Goal: Task Accomplishment & Management: Manage account settings

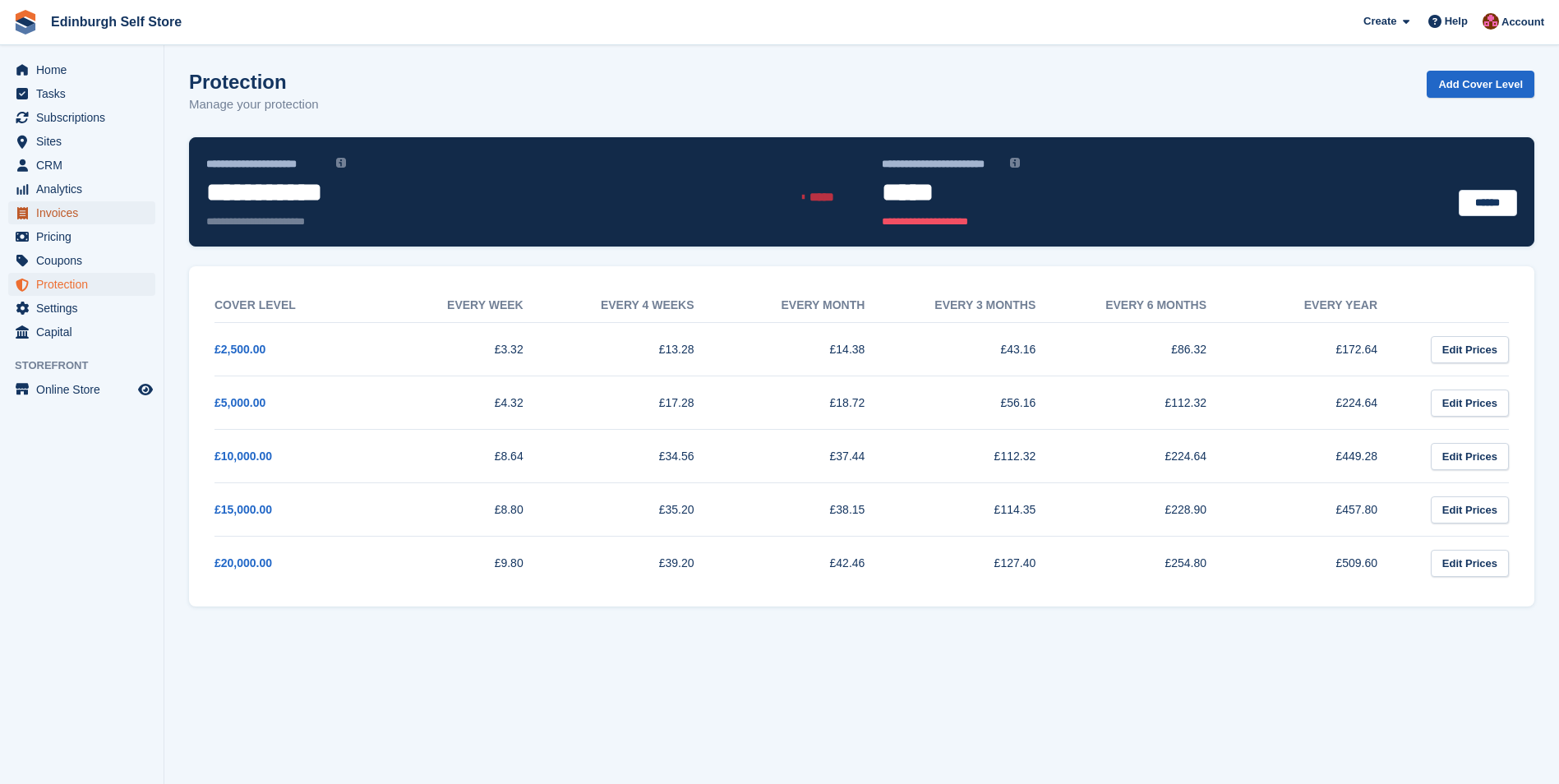
click at [112, 219] on span "Invoices" at bounding box center [86, 213] width 99 height 23
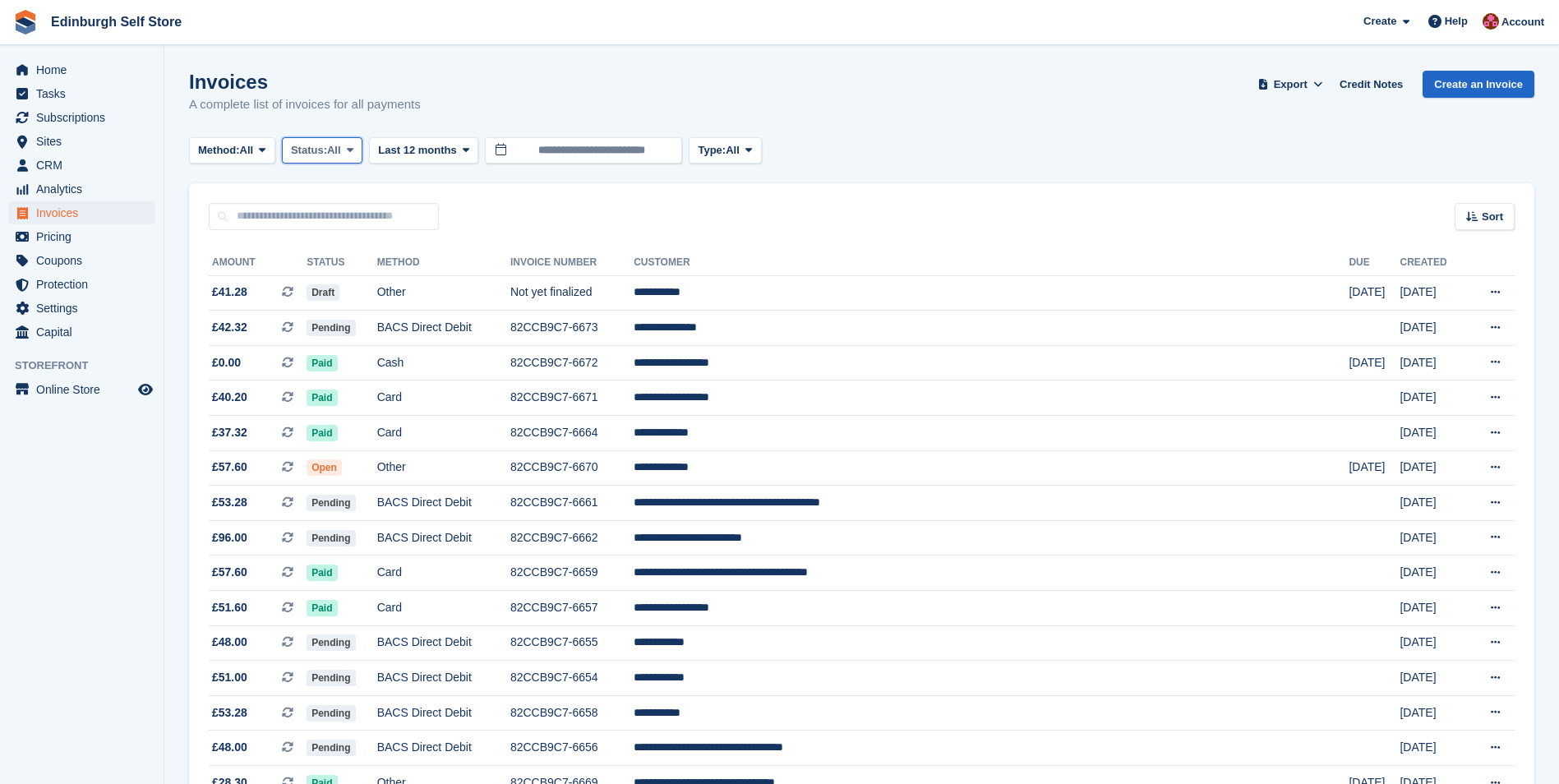
click at [354, 150] on icon at bounding box center [350, 149] width 7 height 11
click at [363, 280] on link "Open" at bounding box center [360, 278] width 143 height 30
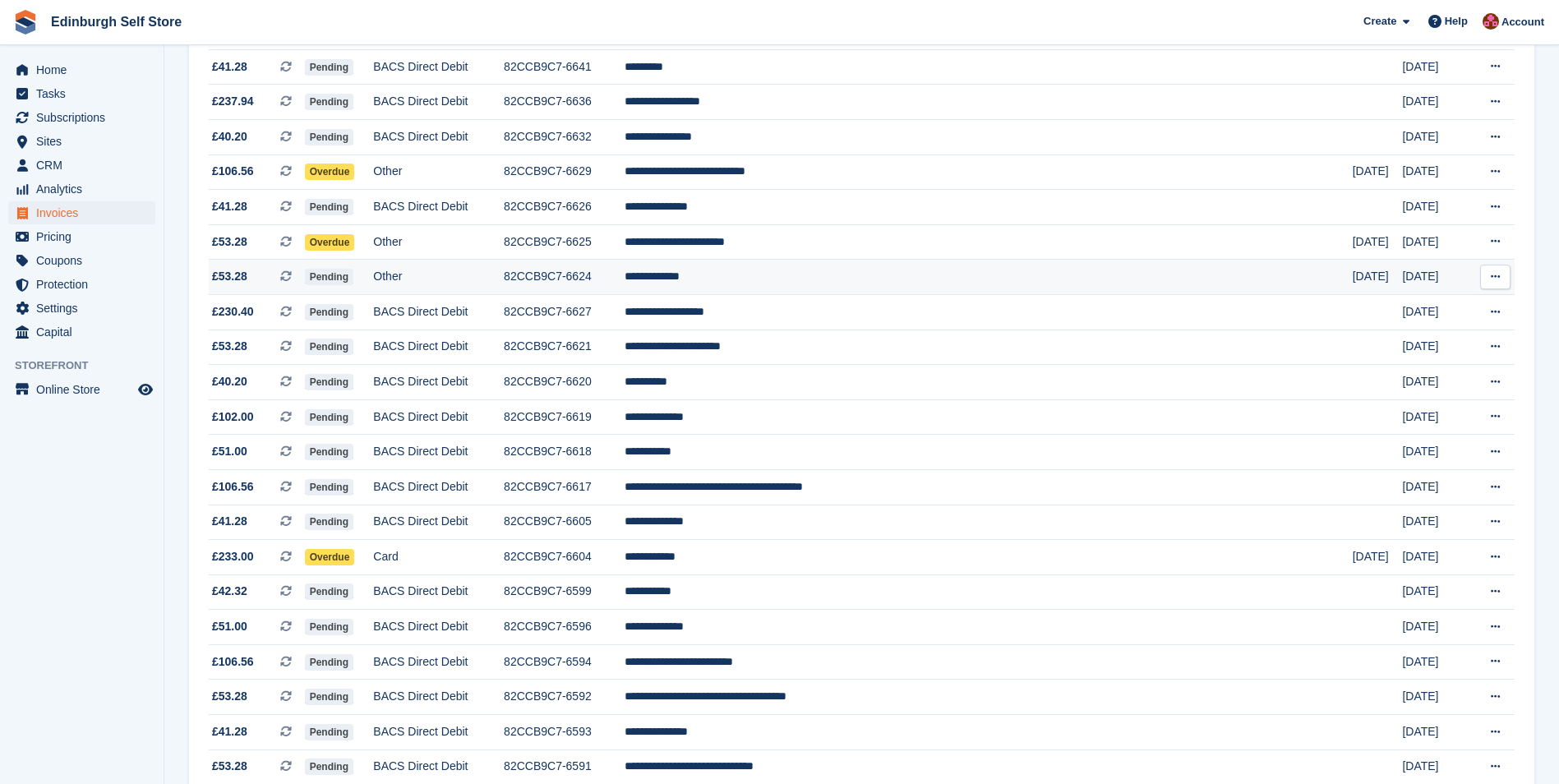
scroll to position [822, 0]
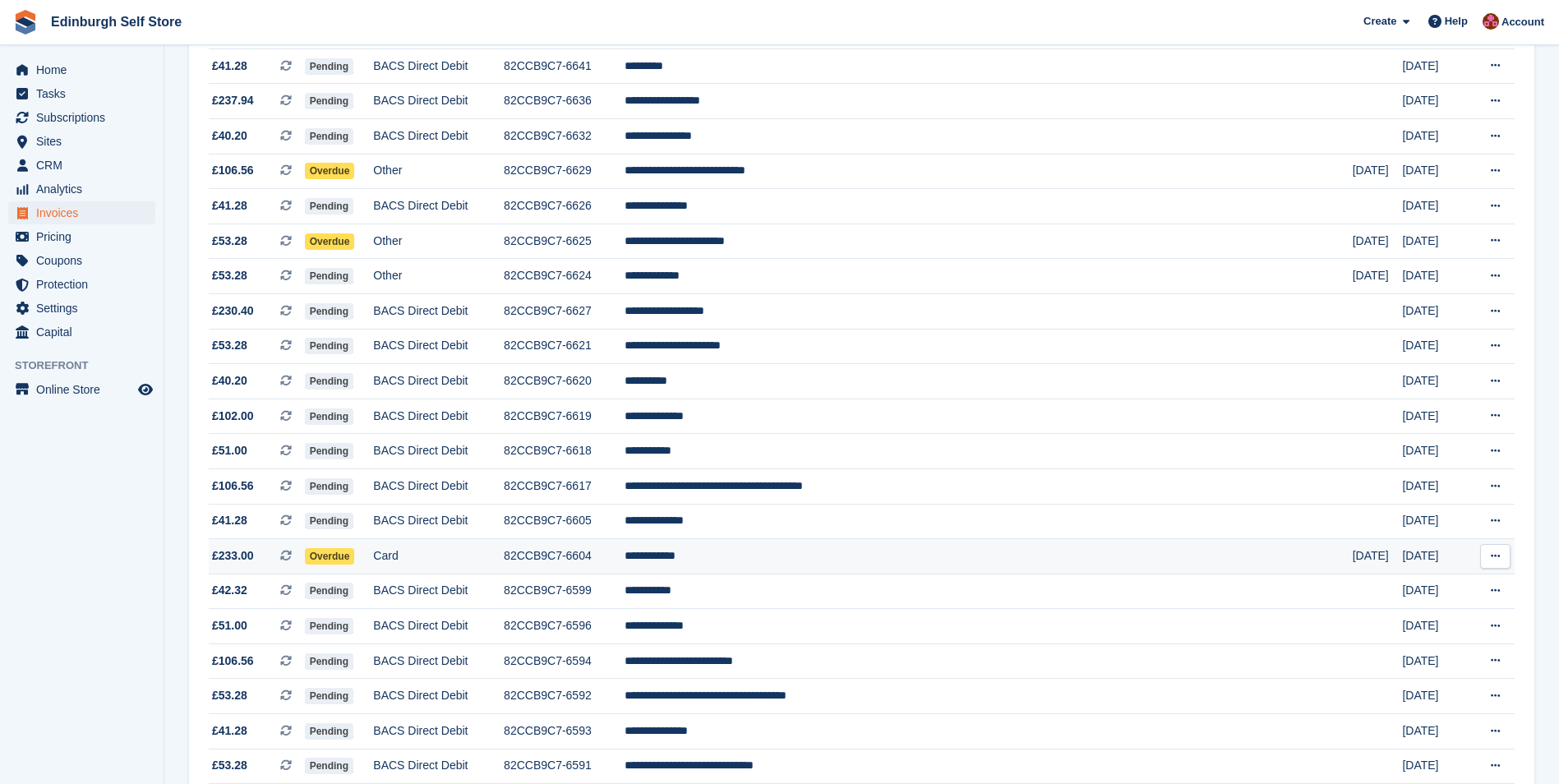
click at [818, 555] on td "**********" at bounding box center [988, 556] width 728 height 35
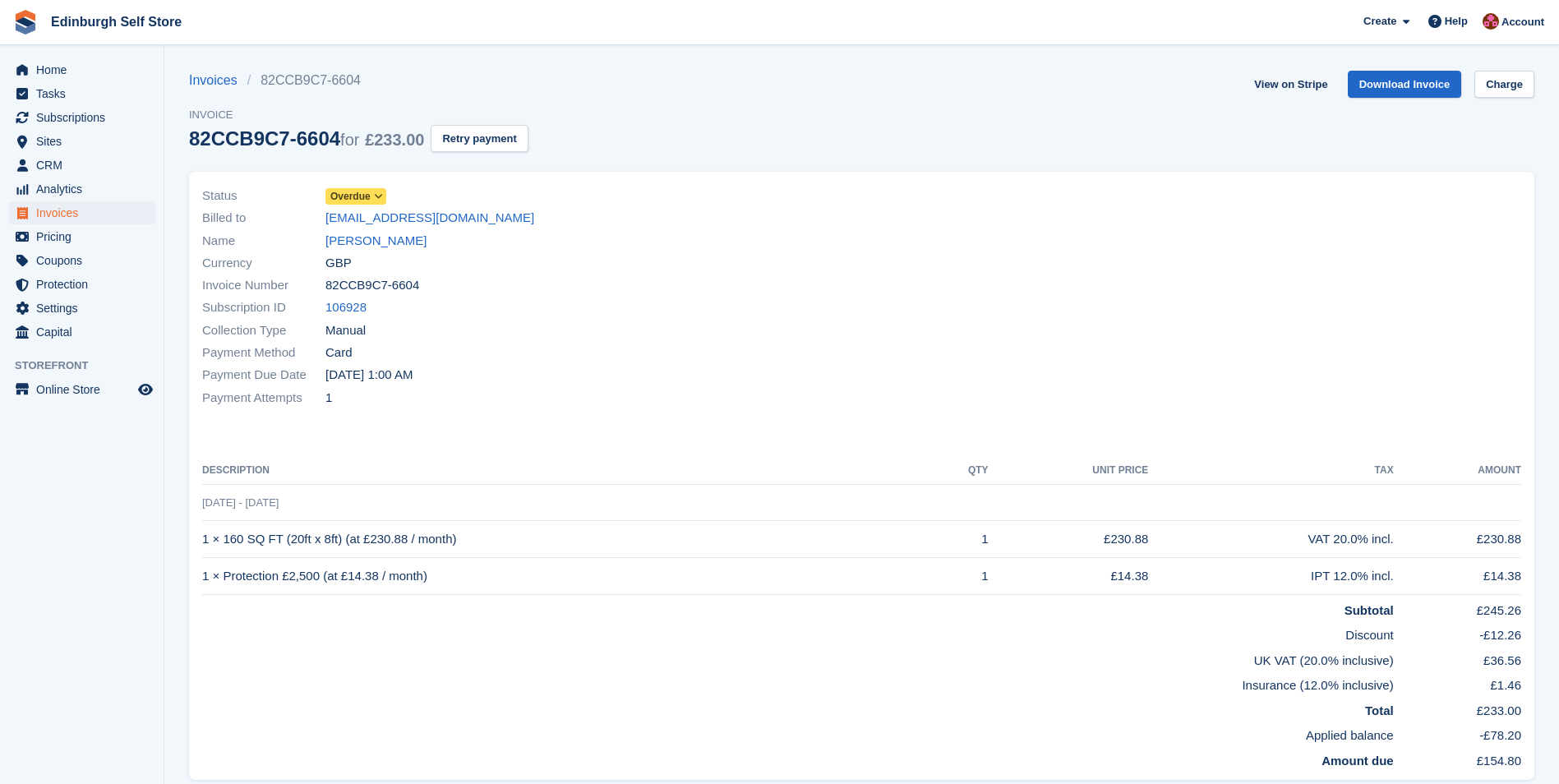
click at [377, 195] on icon at bounding box center [378, 196] width 9 height 10
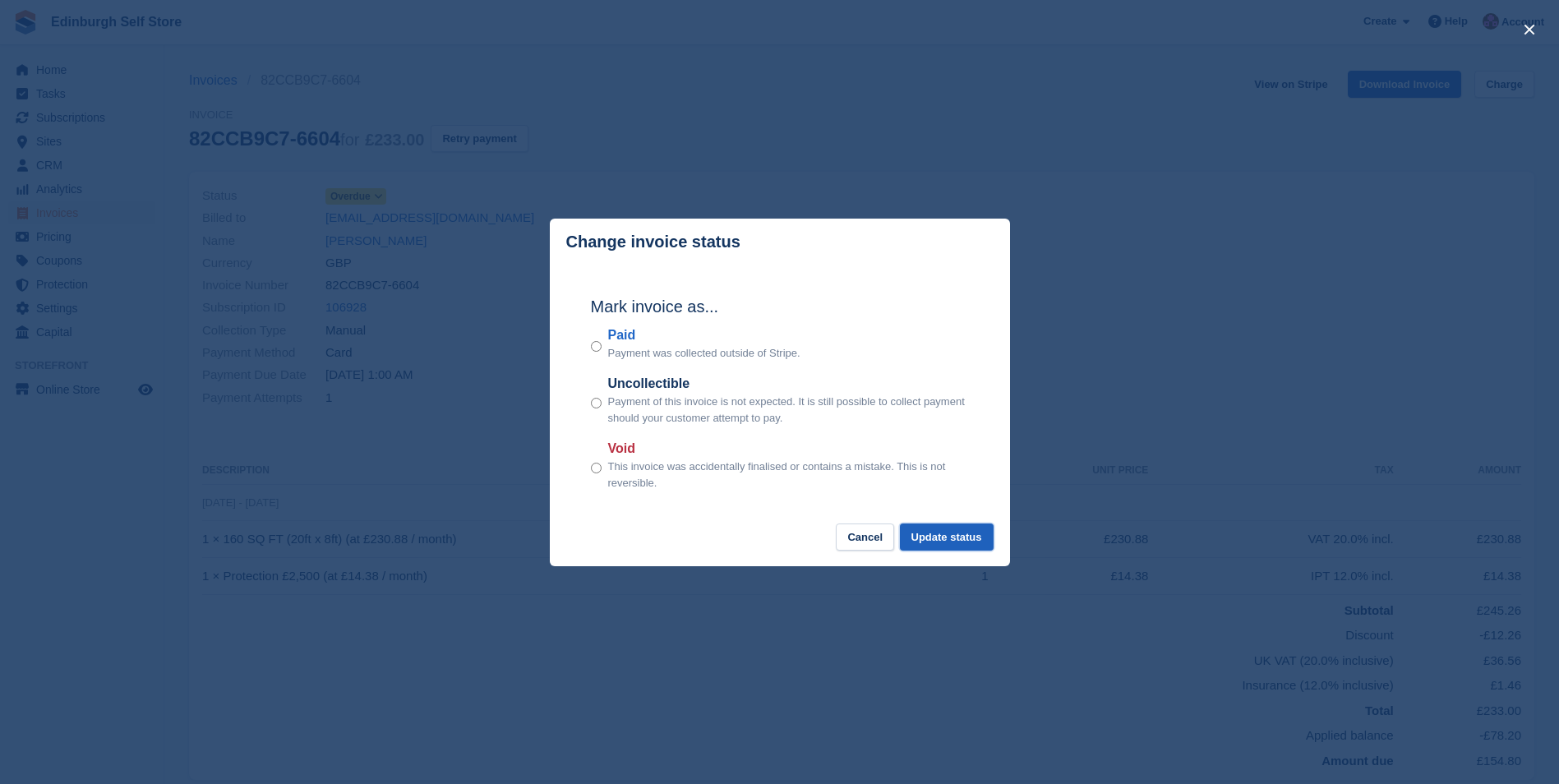
click at [943, 541] on button "Update status" at bounding box center [946, 537] width 94 height 27
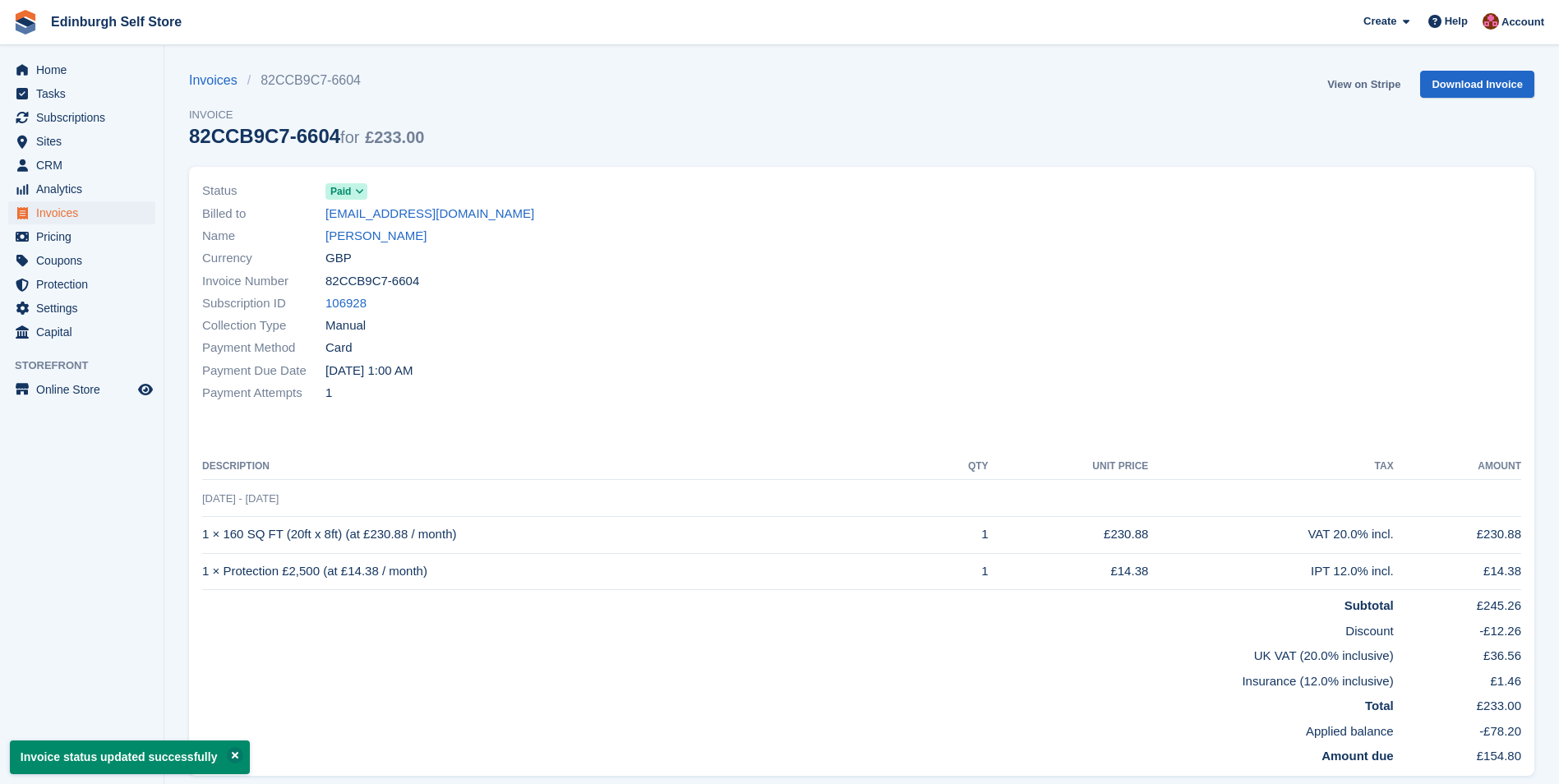
click at [1357, 77] on link "View on Stripe" at bounding box center [1364, 84] width 87 height 27
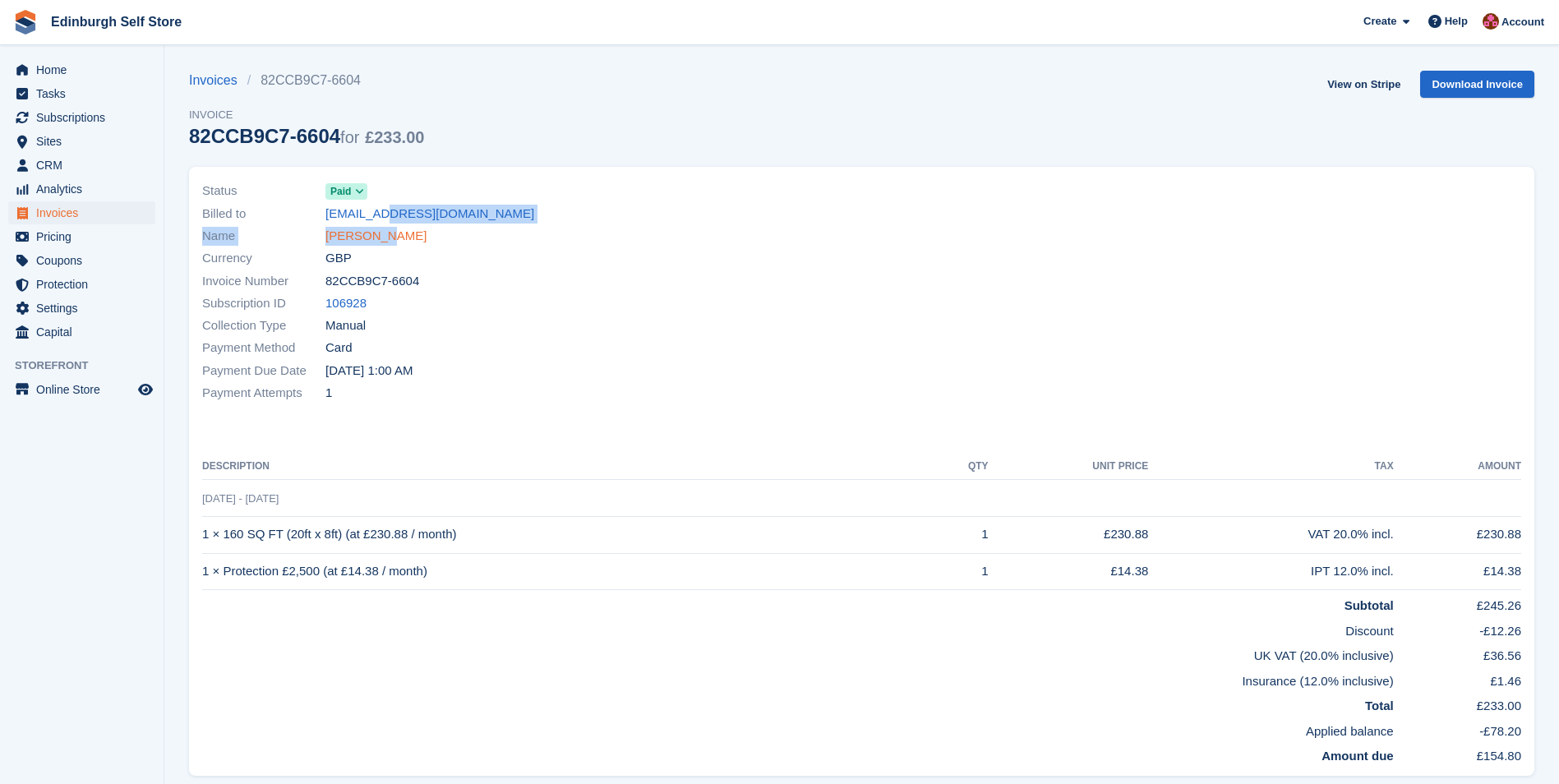
click at [380, 227] on div "Status Paid Billed to laurahd9224@gmail.com Name Laura hebdon Currency GBP Invo…" at bounding box center [527, 292] width 669 height 244
drag, startPoint x: 380, startPoint y: 227, endPoint x: 376, endPoint y: 234, distance: 8.1
click at [373, 233] on link "Laura hebdon" at bounding box center [376, 236] width 101 height 19
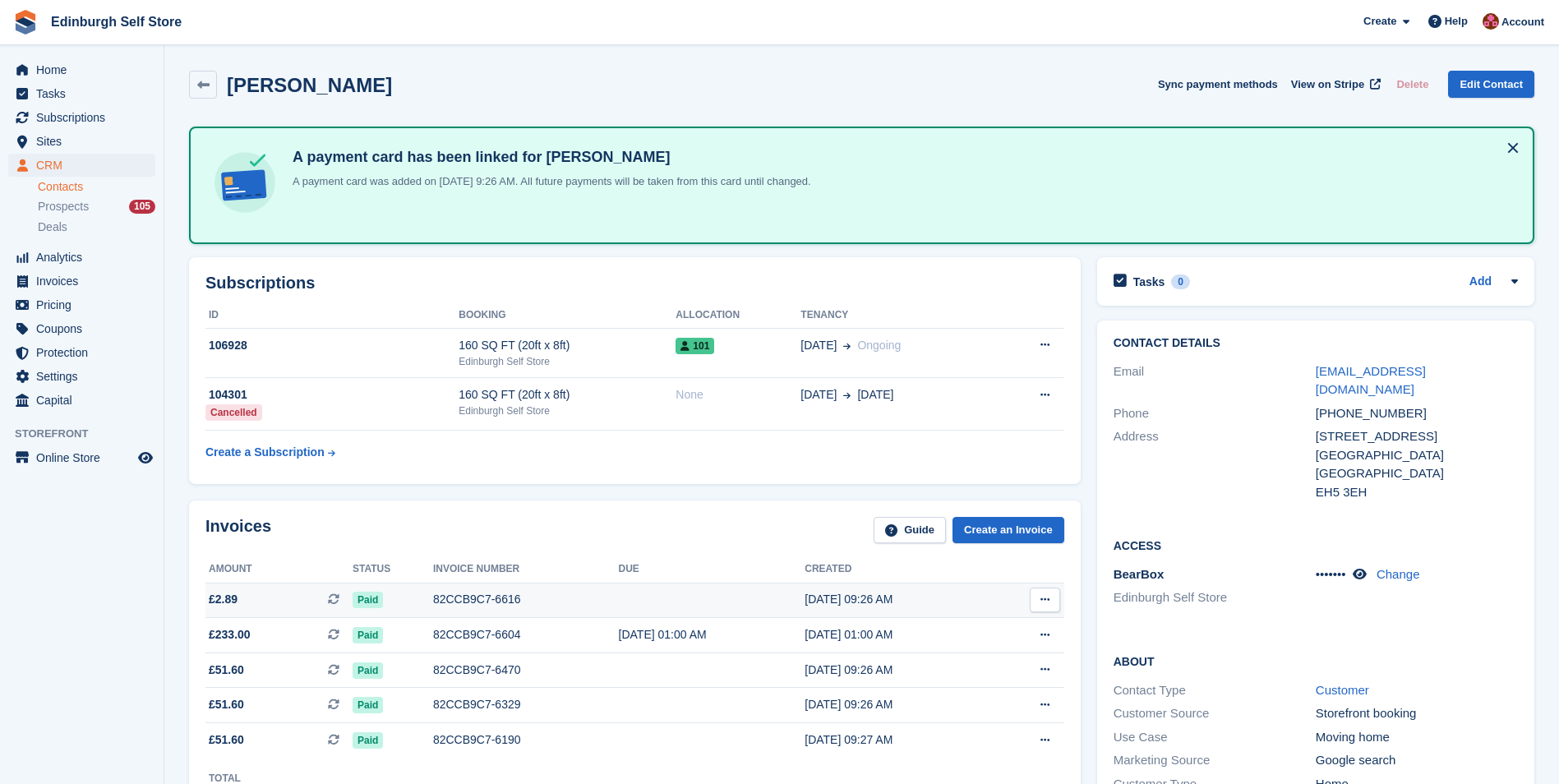
click at [467, 597] on div "82CCB9C7-6616" at bounding box center [525, 599] width 185 height 17
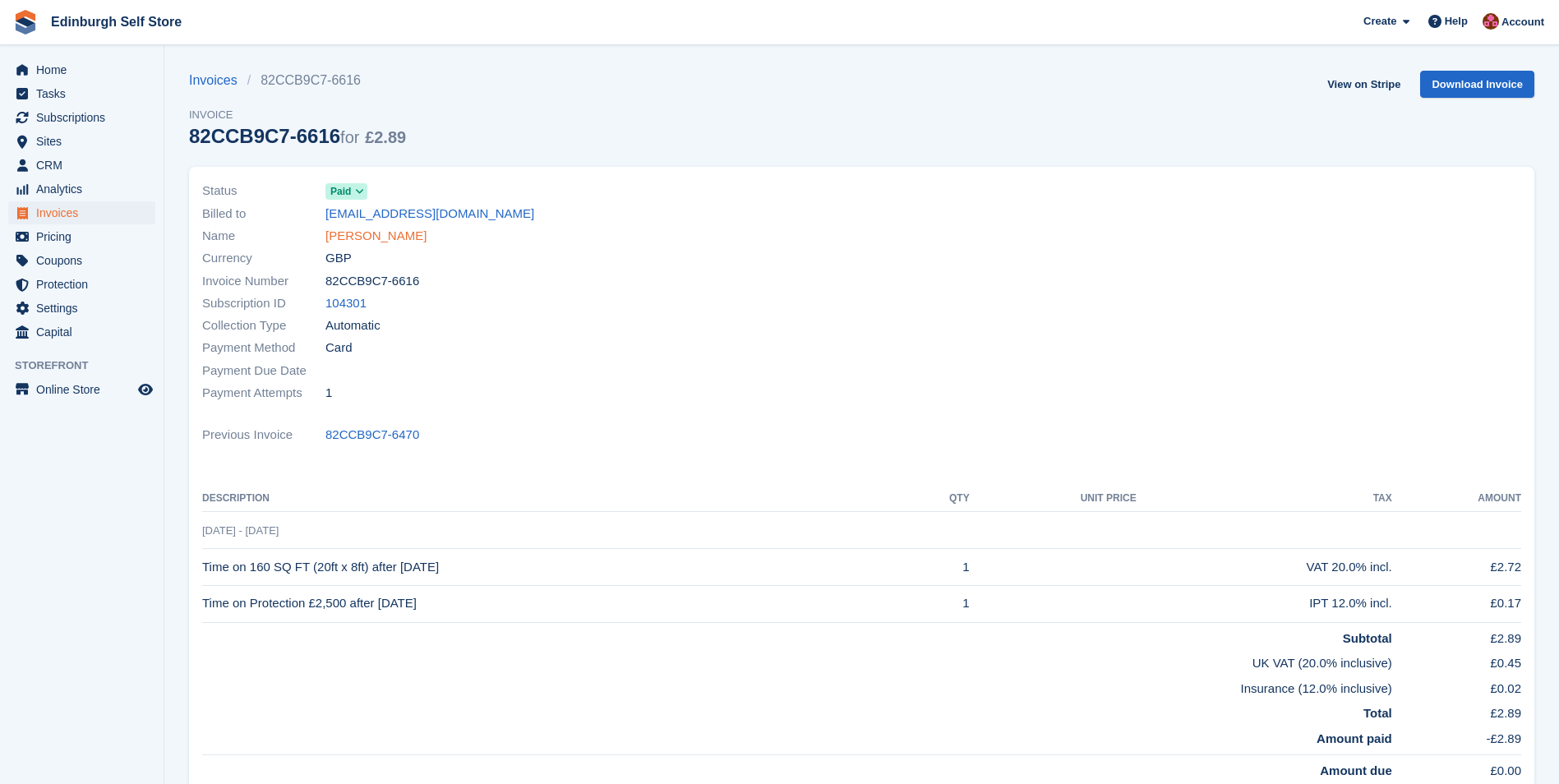
click at [369, 233] on link "Laura hebdon" at bounding box center [376, 236] width 101 height 19
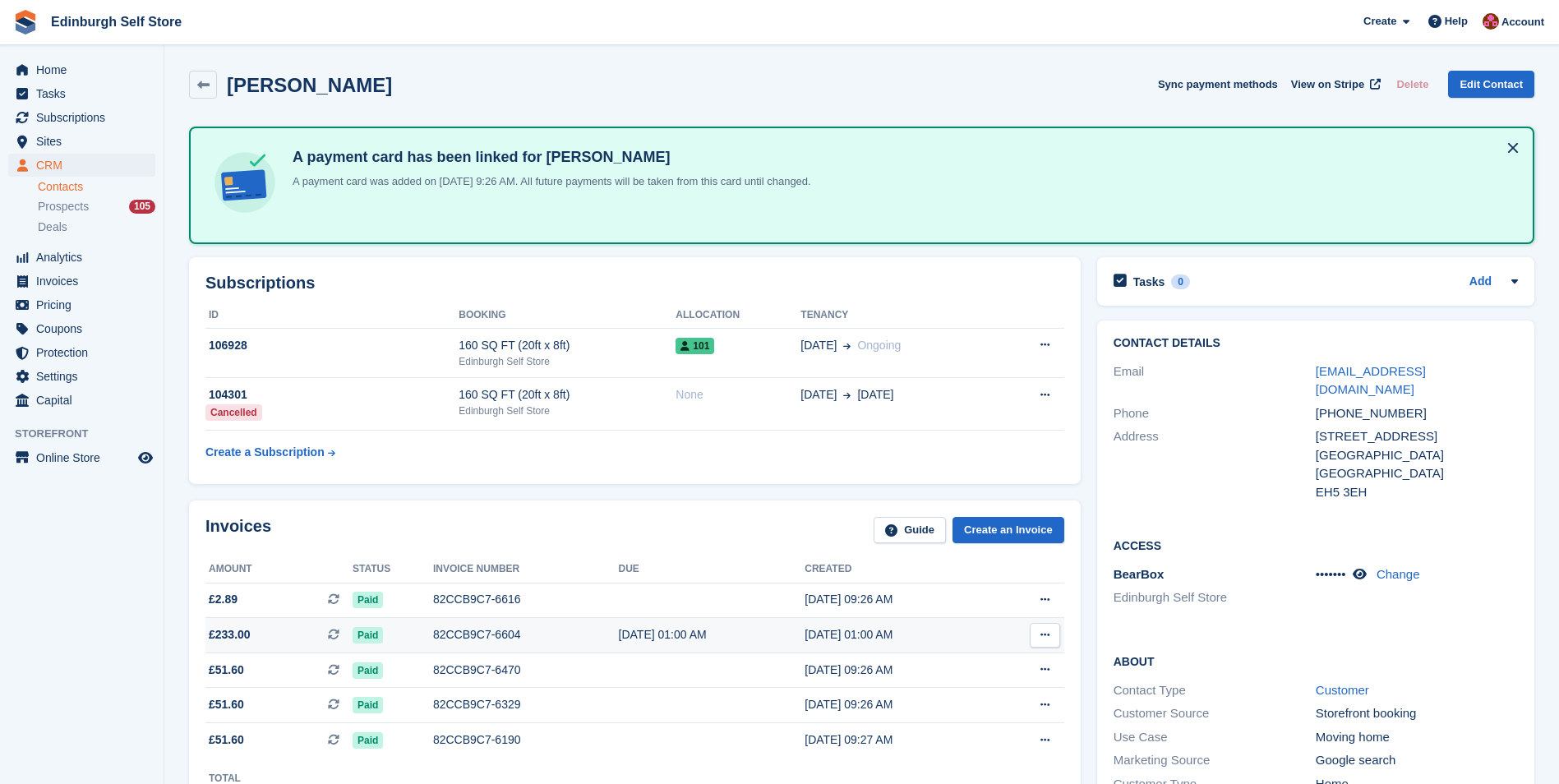
click at [483, 633] on div "82CCB9C7-6604" at bounding box center [525, 634] width 185 height 17
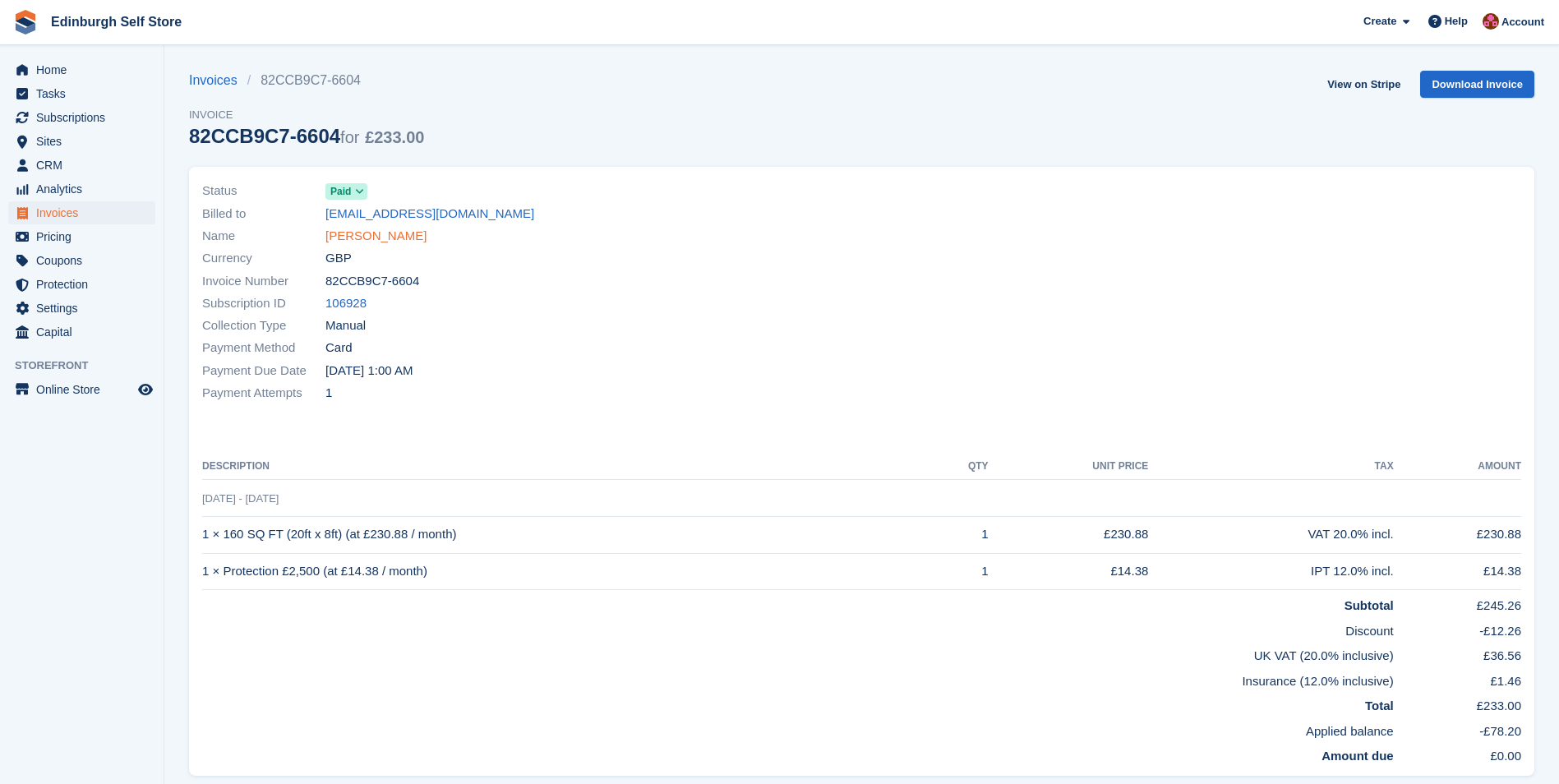
click at [379, 230] on link "[PERSON_NAME]" at bounding box center [376, 236] width 101 height 19
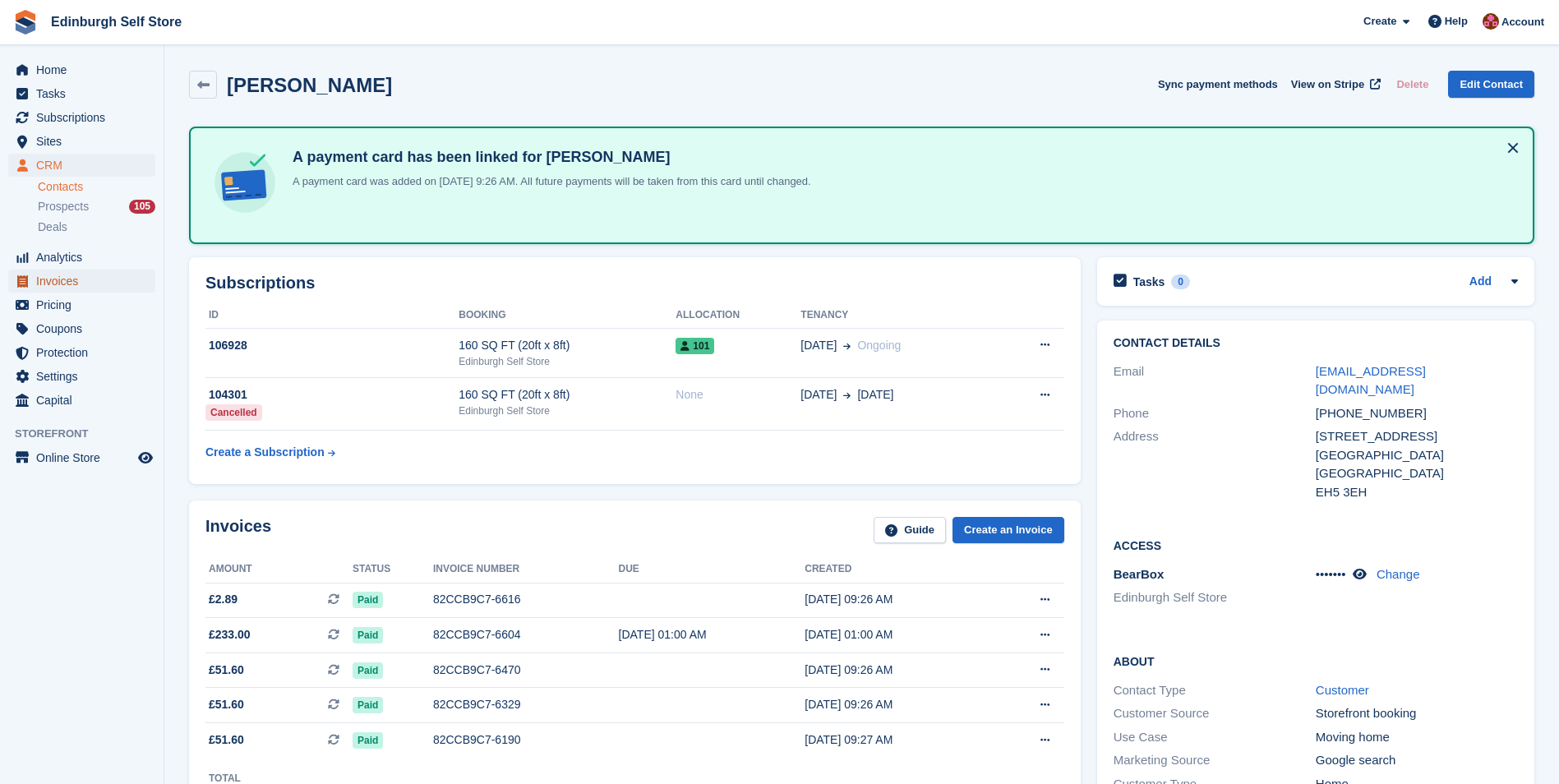
click at [87, 285] on span "Invoices" at bounding box center [86, 281] width 99 height 23
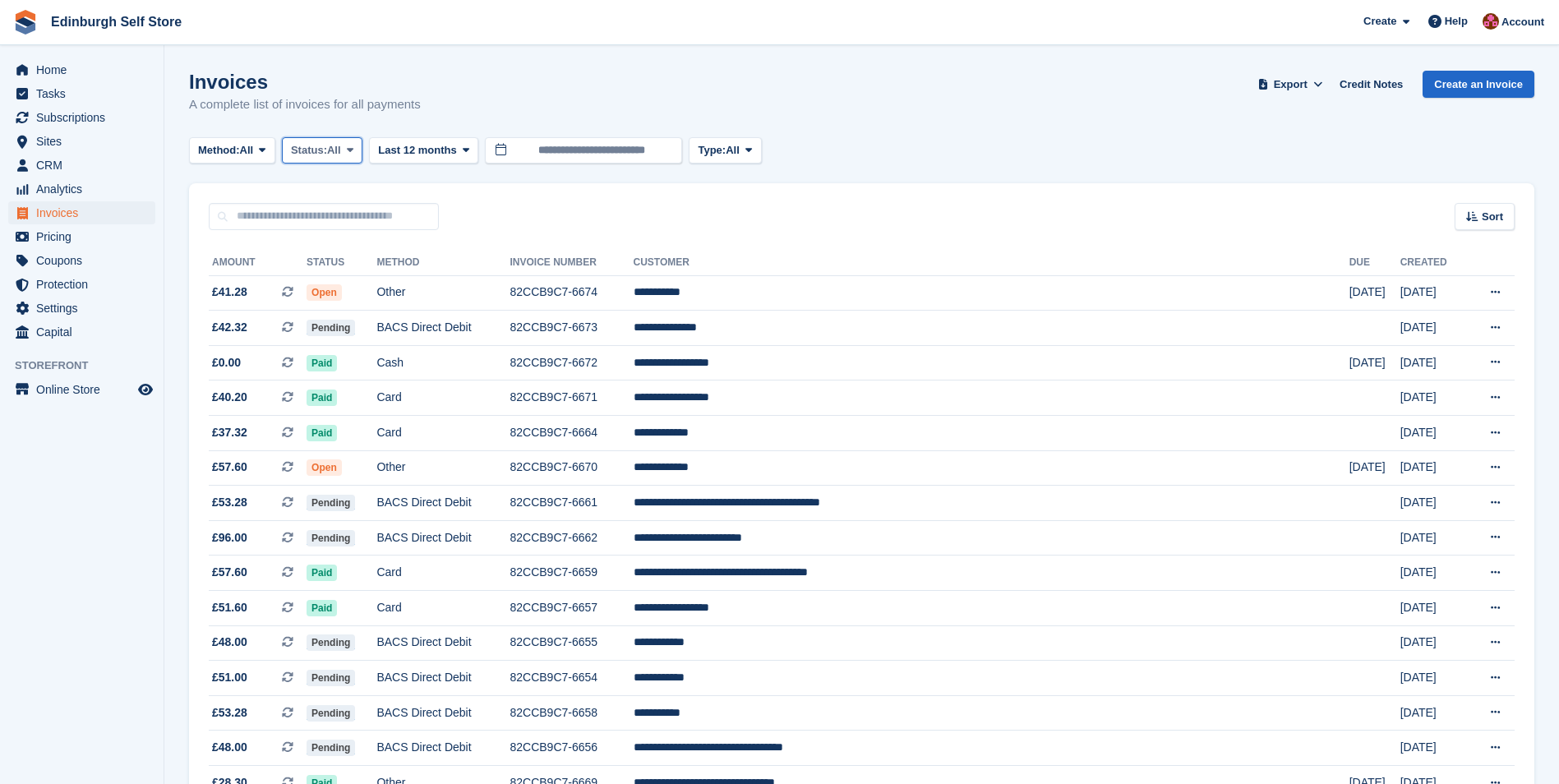
click at [354, 148] on icon at bounding box center [350, 149] width 7 height 11
click at [347, 283] on link "Open" at bounding box center [360, 278] width 143 height 30
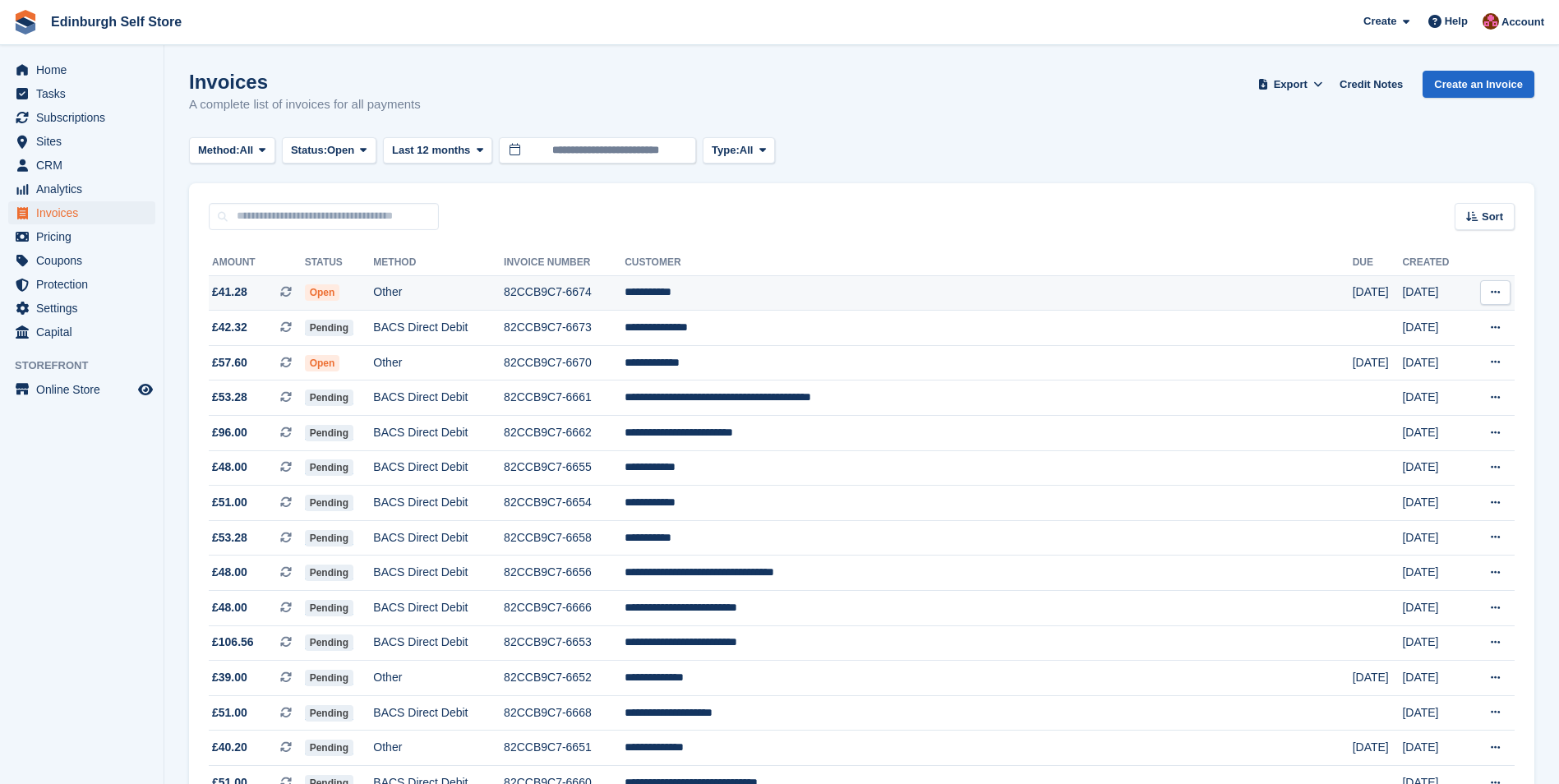
click at [826, 287] on td "**********" at bounding box center [988, 293] width 728 height 35
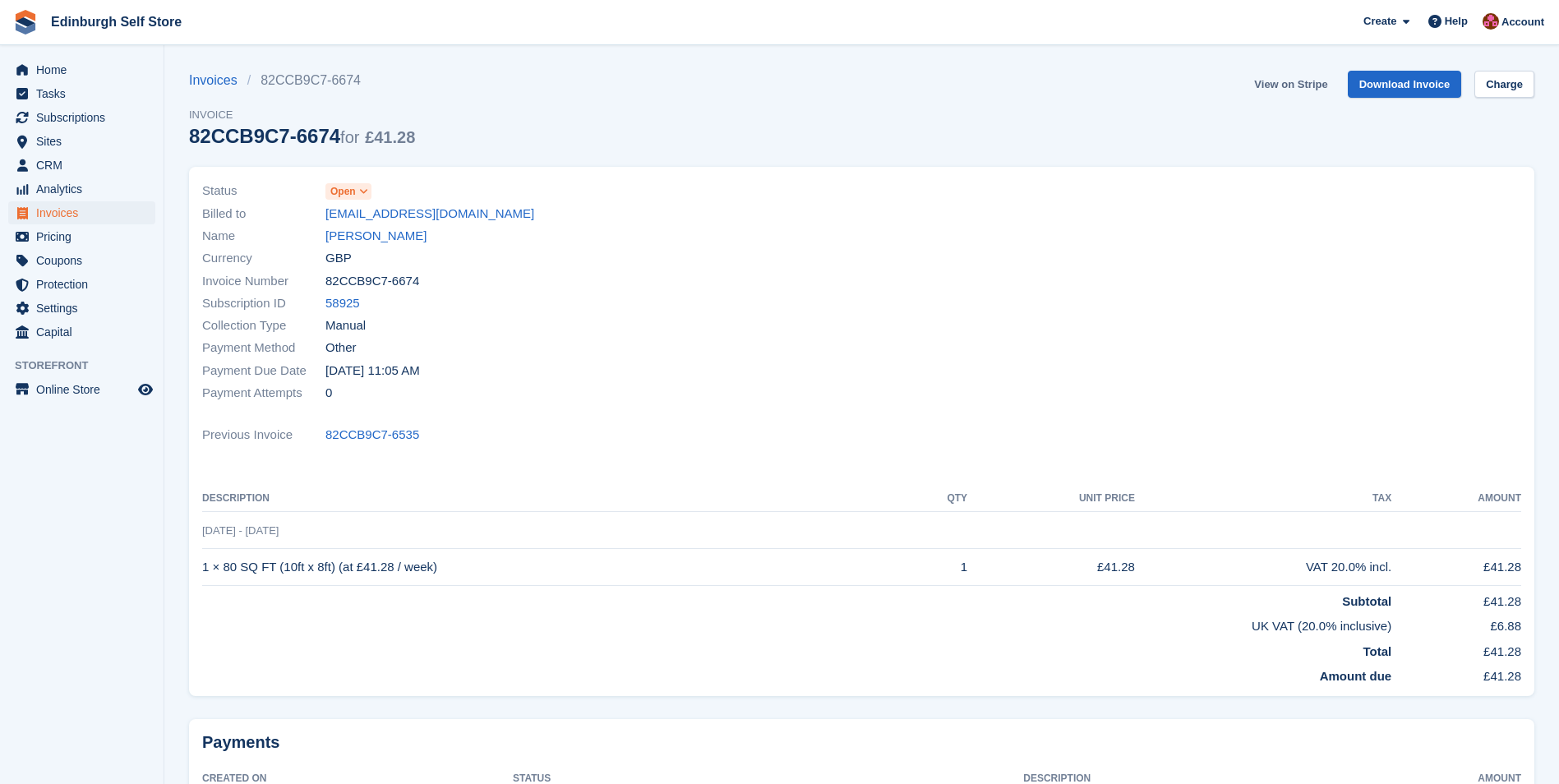
click at [1285, 87] on link "View on Stripe" at bounding box center [1290, 84] width 87 height 27
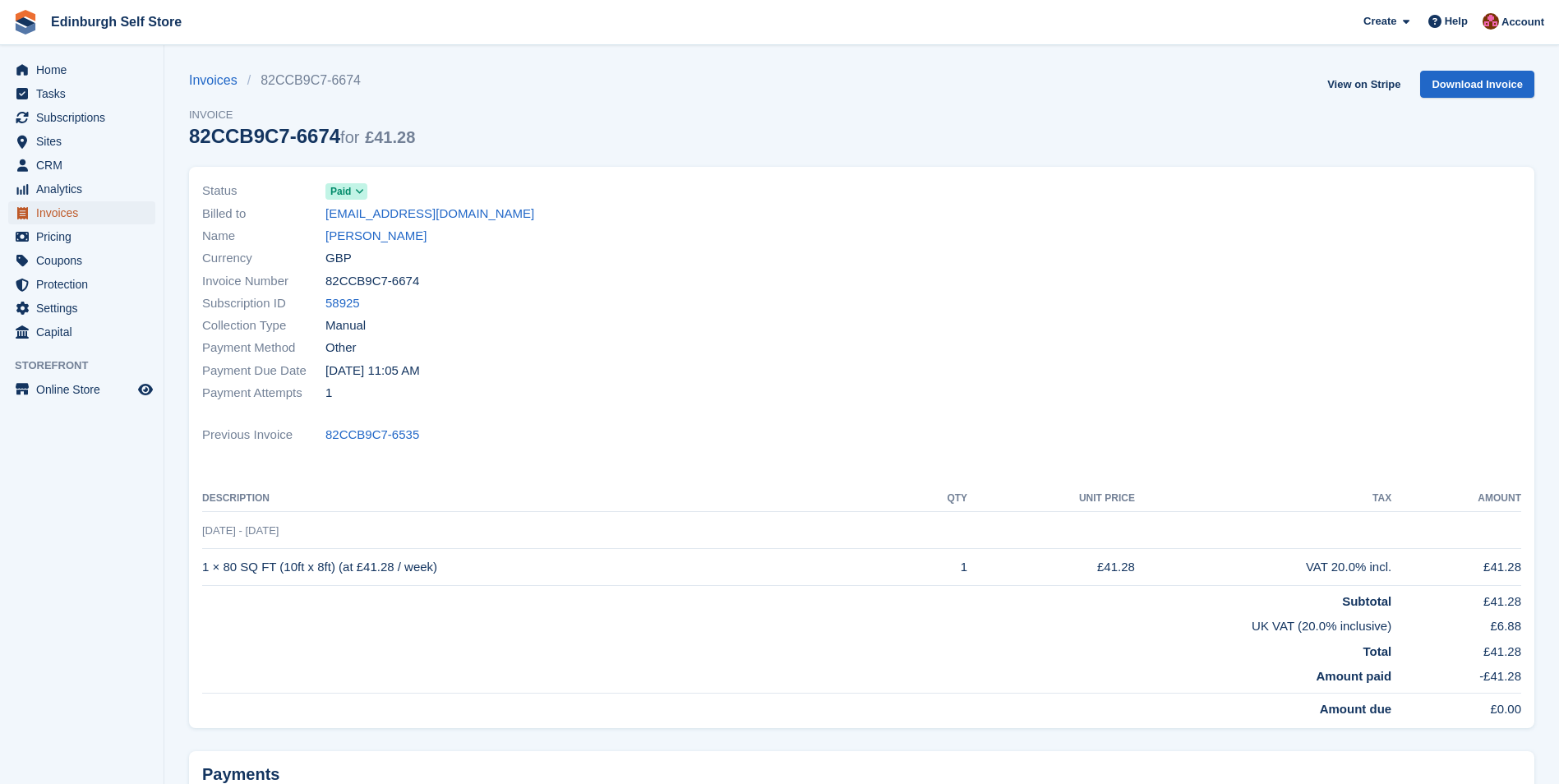
click at [99, 215] on span "Invoices" at bounding box center [86, 213] width 99 height 23
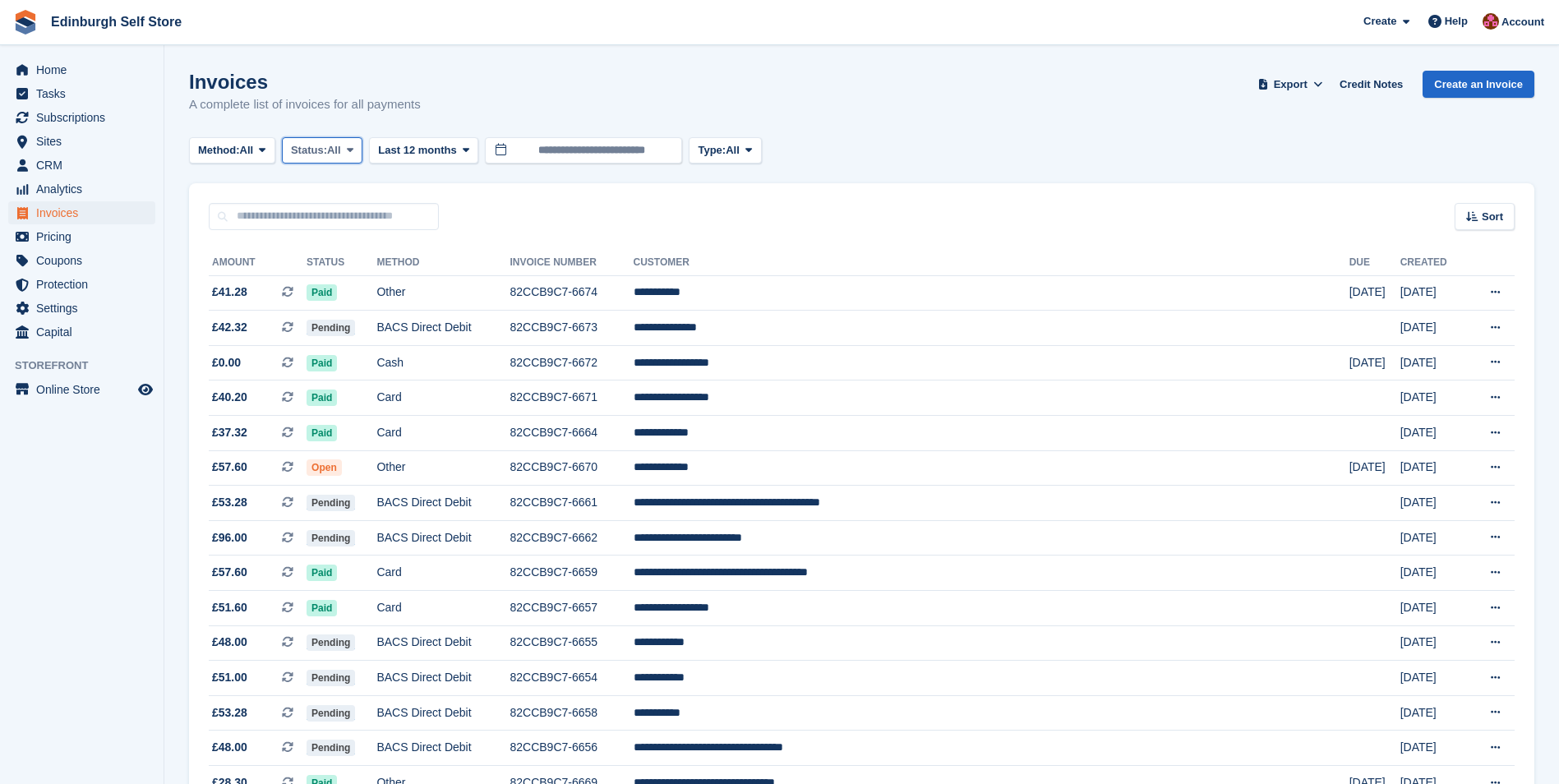
click at [354, 152] on icon at bounding box center [350, 149] width 7 height 11
click at [380, 284] on link "Open" at bounding box center [360, 278] width 143 height 30
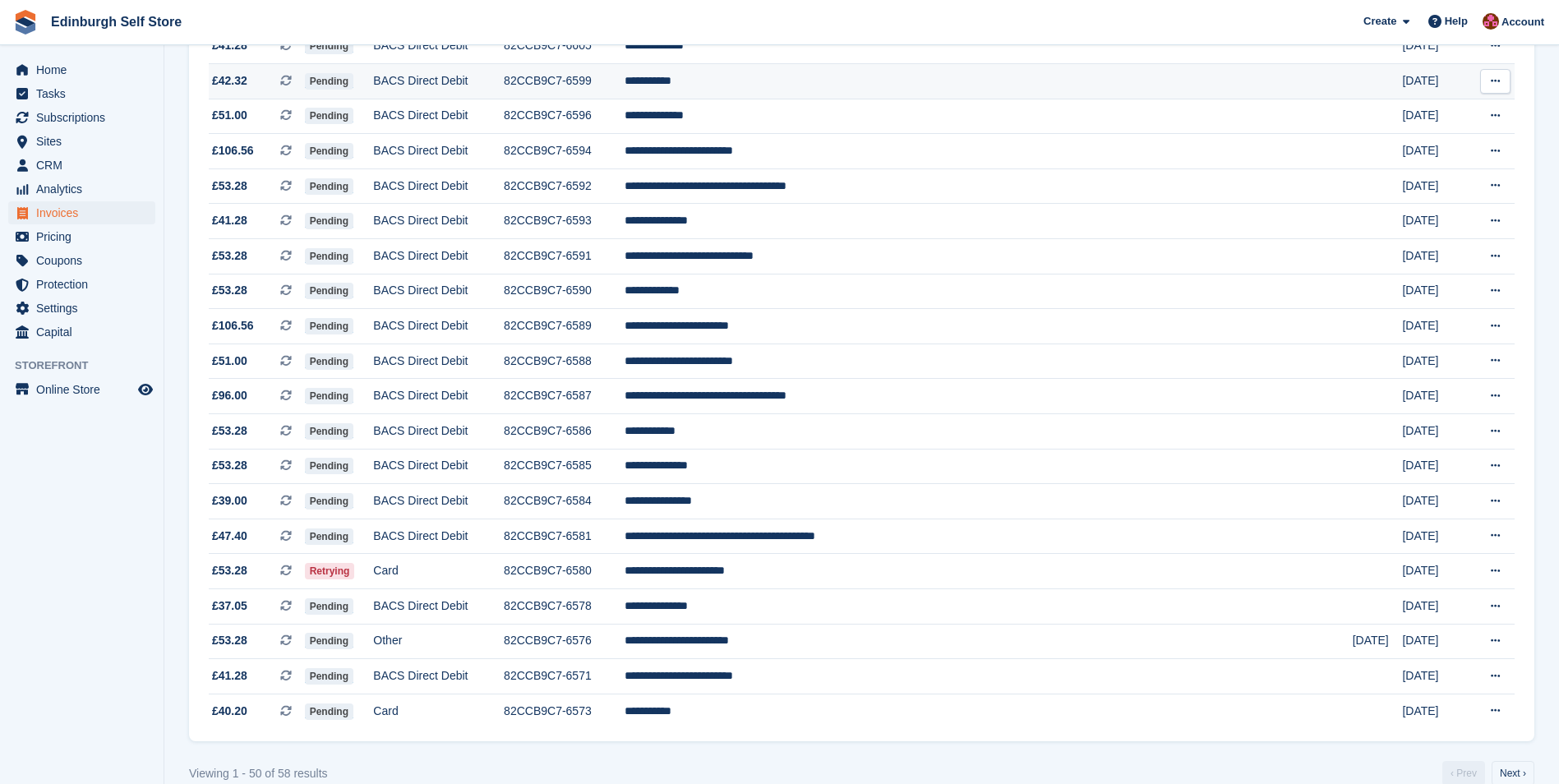
scroll to position [1315, 0]
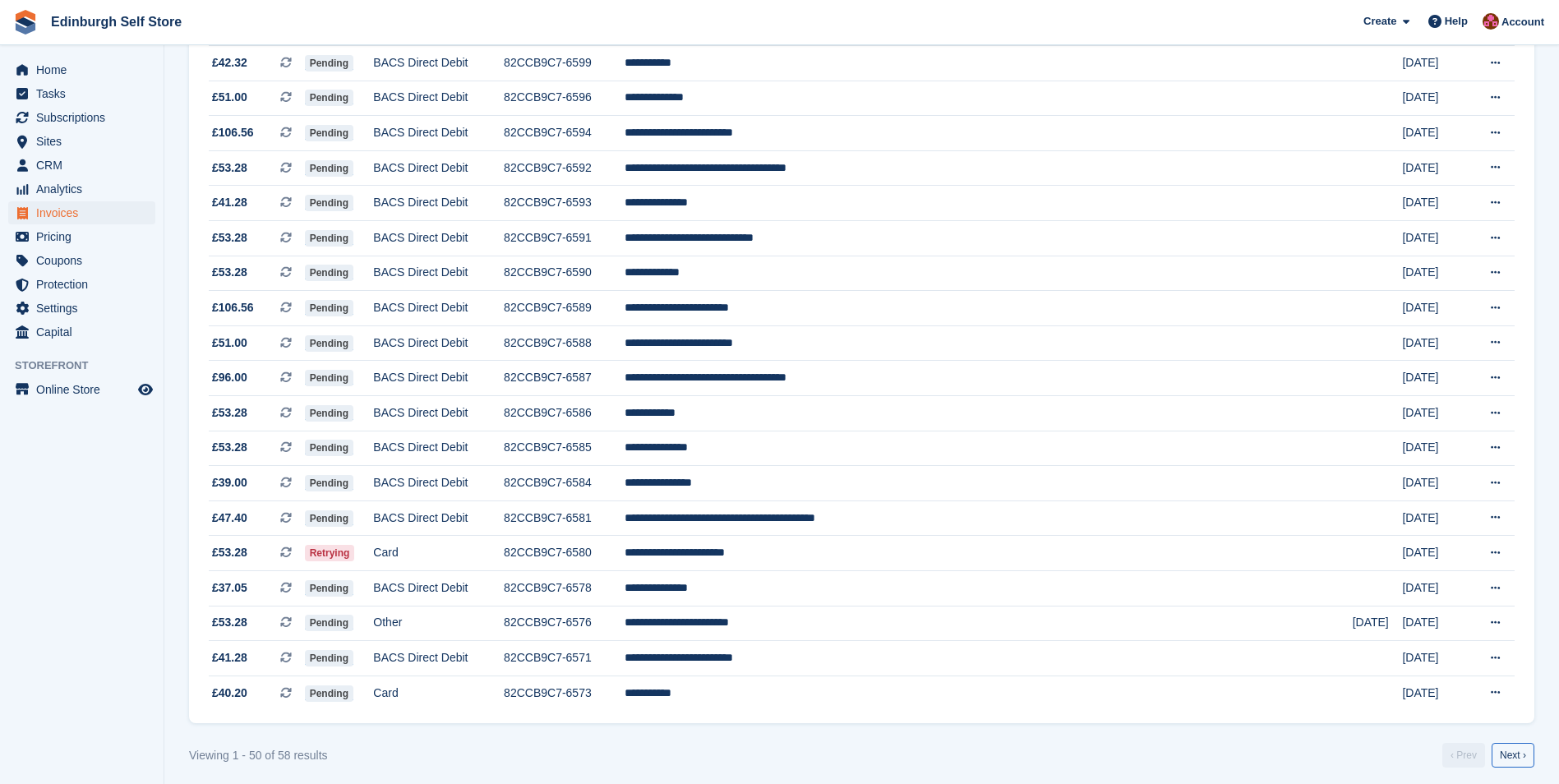
click at [1517, 757] on link "Next ›" at bounding box center [1513, 755] width 43 height 25
